Goal: Find specific page/section: Find specific page/section

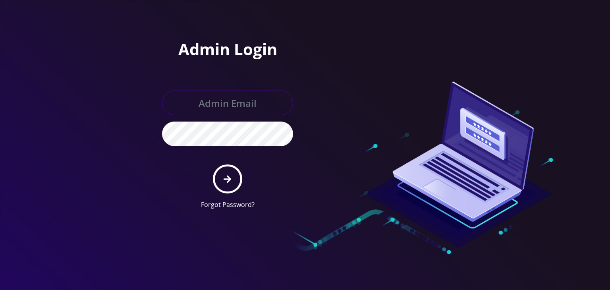
click at [235, 110] on input "text" at bounding box center [227, 102] width 131 height 25
type input "[PERSON_NAME][EMAIL_ADDRESS][DOMAIN_NAME]"
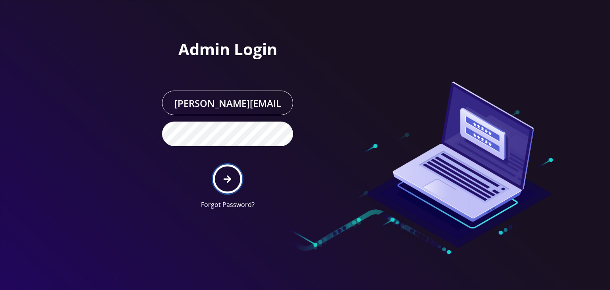
click at [224, 189] on button "submit" at bounding box center [227, 178] width 29 height 29
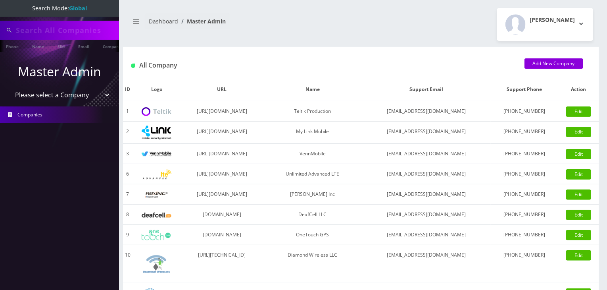
click at [44, 90] on select "Please select a Company Teltik Production My Link Mobile VennMobile Unlimited A…" at bounding box center [59, 94] width 101 height 15
select select "13"
click at [9, 88] on select "Please select a Company Teltik Production My Link Mobile VennMobile Unlimited A…" at bounding box center [59, 95] width 101 height 15
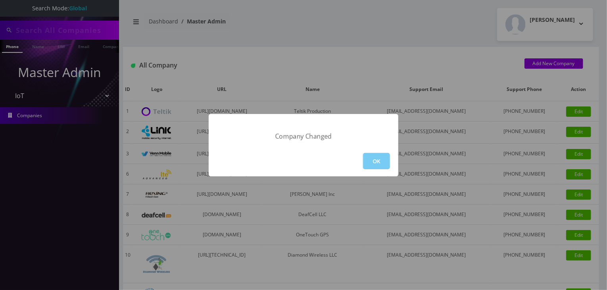
click at [385, 159] on button "OK" at bounding box center [376, 161] width 27 height 16
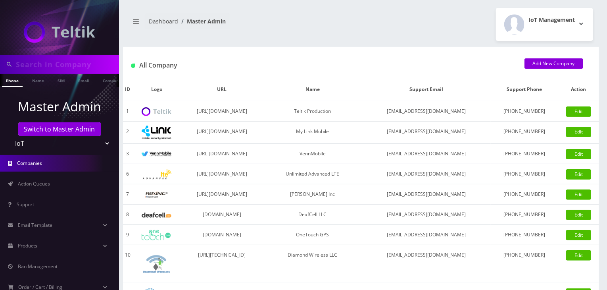
click at [56, 66] on input "text" at bounding box center [66, 64] width 101 height 15
type input "komail"
click at [38, 86] on link "Name" at bounding box center [38, 80] width 20 height 13
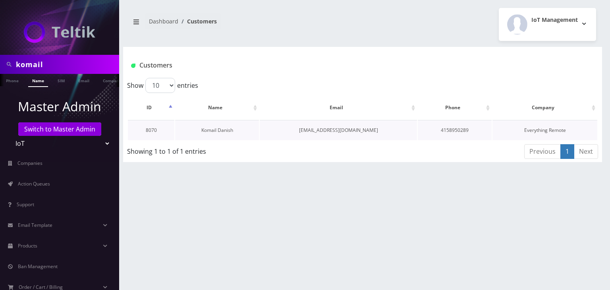
click at [223, 131] on link "Komail Danish" at bounding box center [217, 130] width 32 height 7
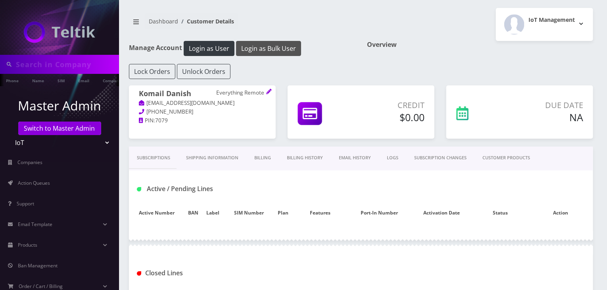
click at [282, 48] on button "Login as Bulk User" at bounding box center [268, 48] width 65 height 15
type input "komail"
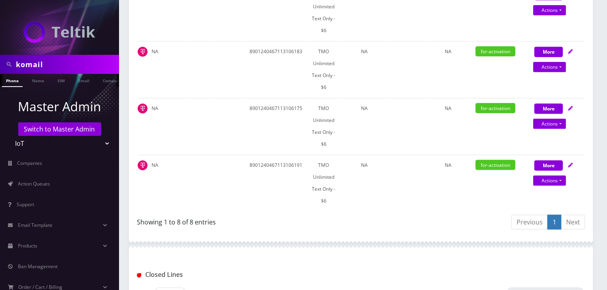
scroll to position [595, 0]
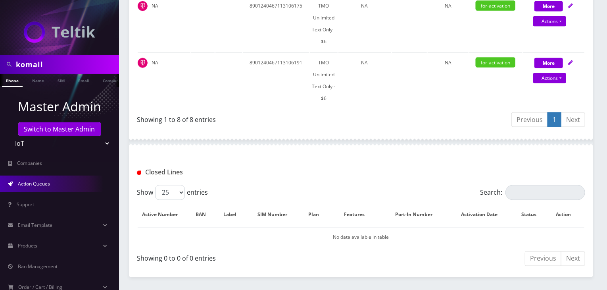
click at [29, 185] on span "Action Queues" at bounding box center [34, 183] width 32 height 7
